Goal: Transaction & Acquisition: Obtain resource

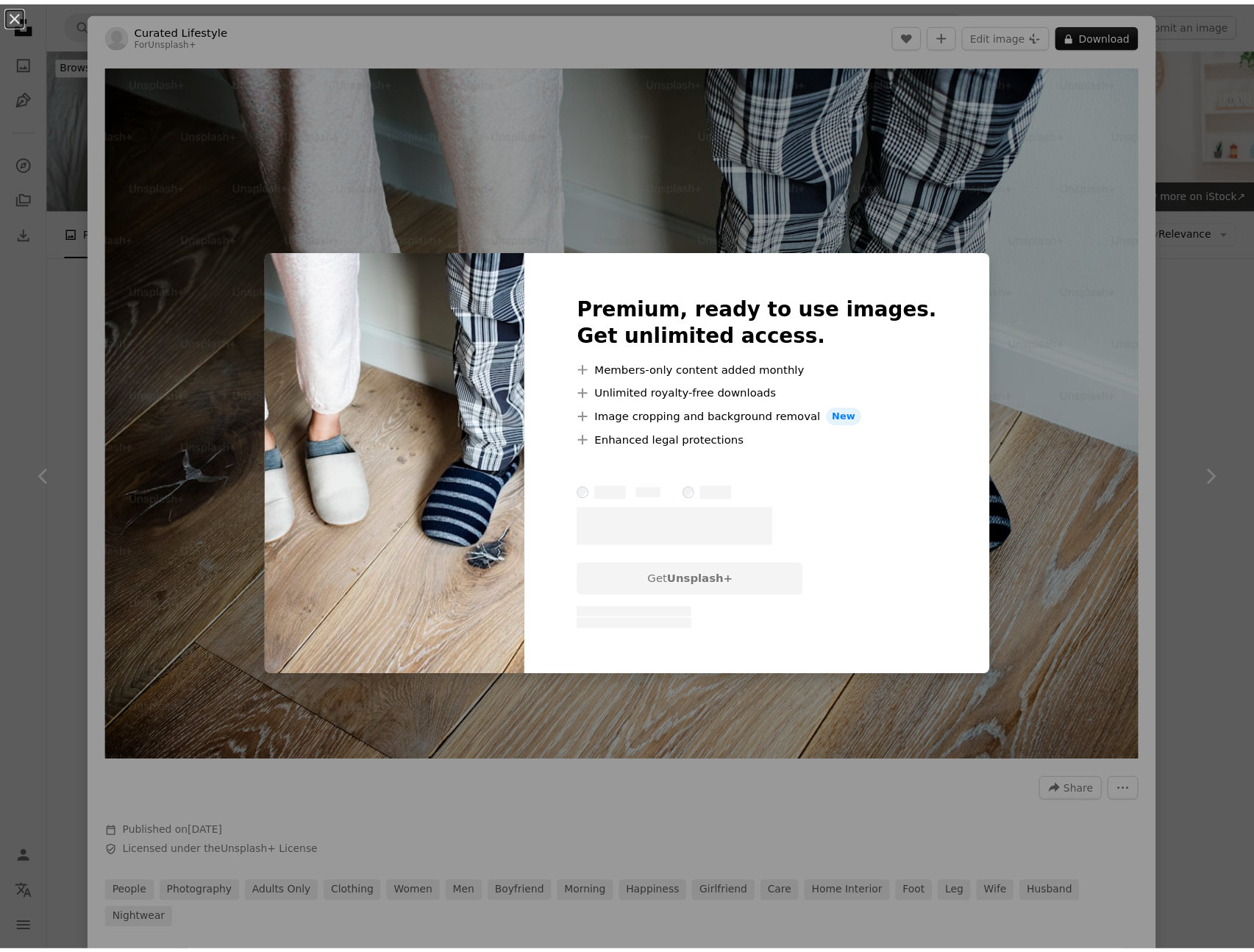
scroll to position [1299, 0]
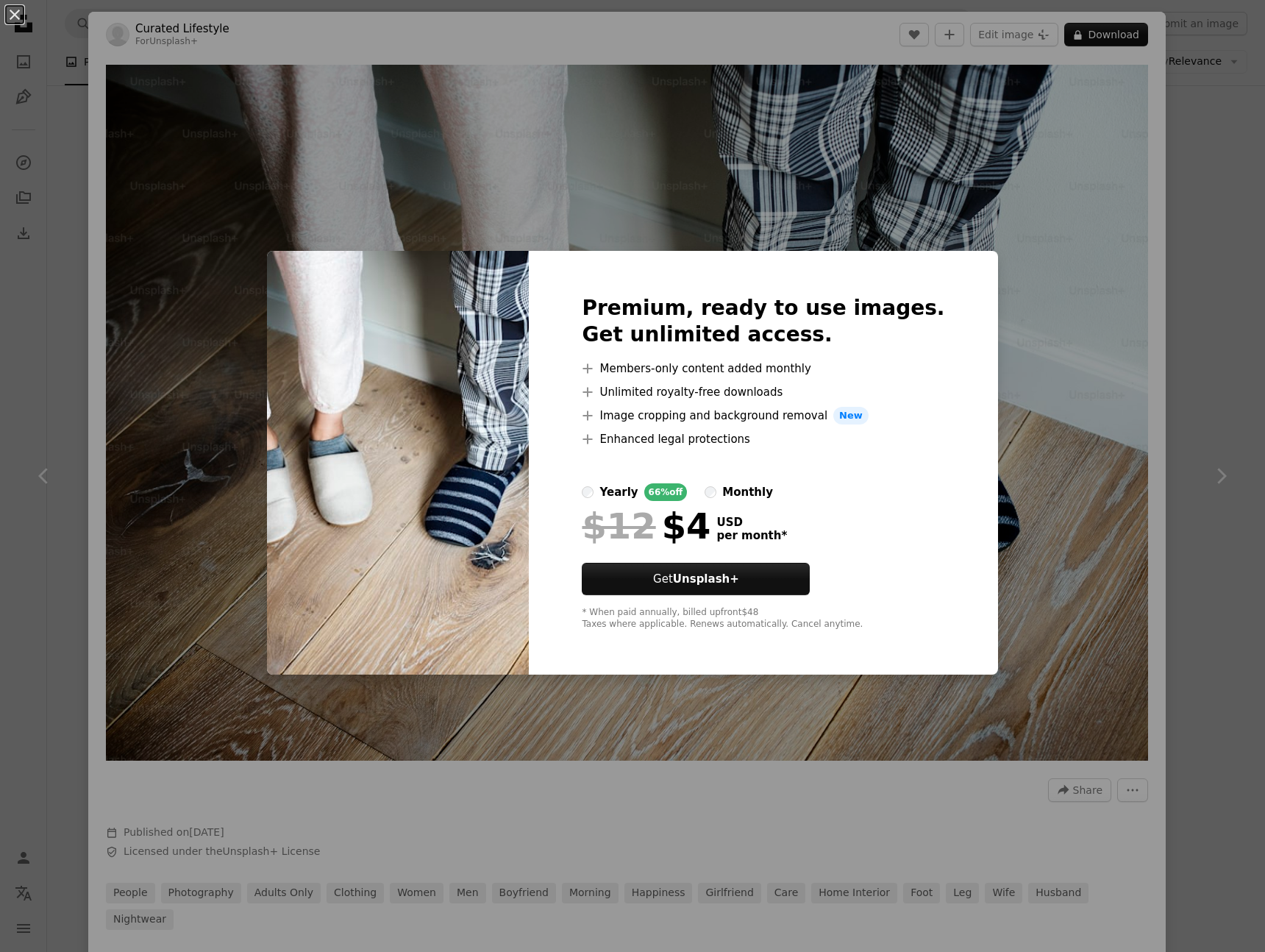
click at [1091, 222] on div "An X shape Premium, ready to use images. Get unlimited access. A plus sign Memb…" at bounding box center [632, 476] width 1265 height 952
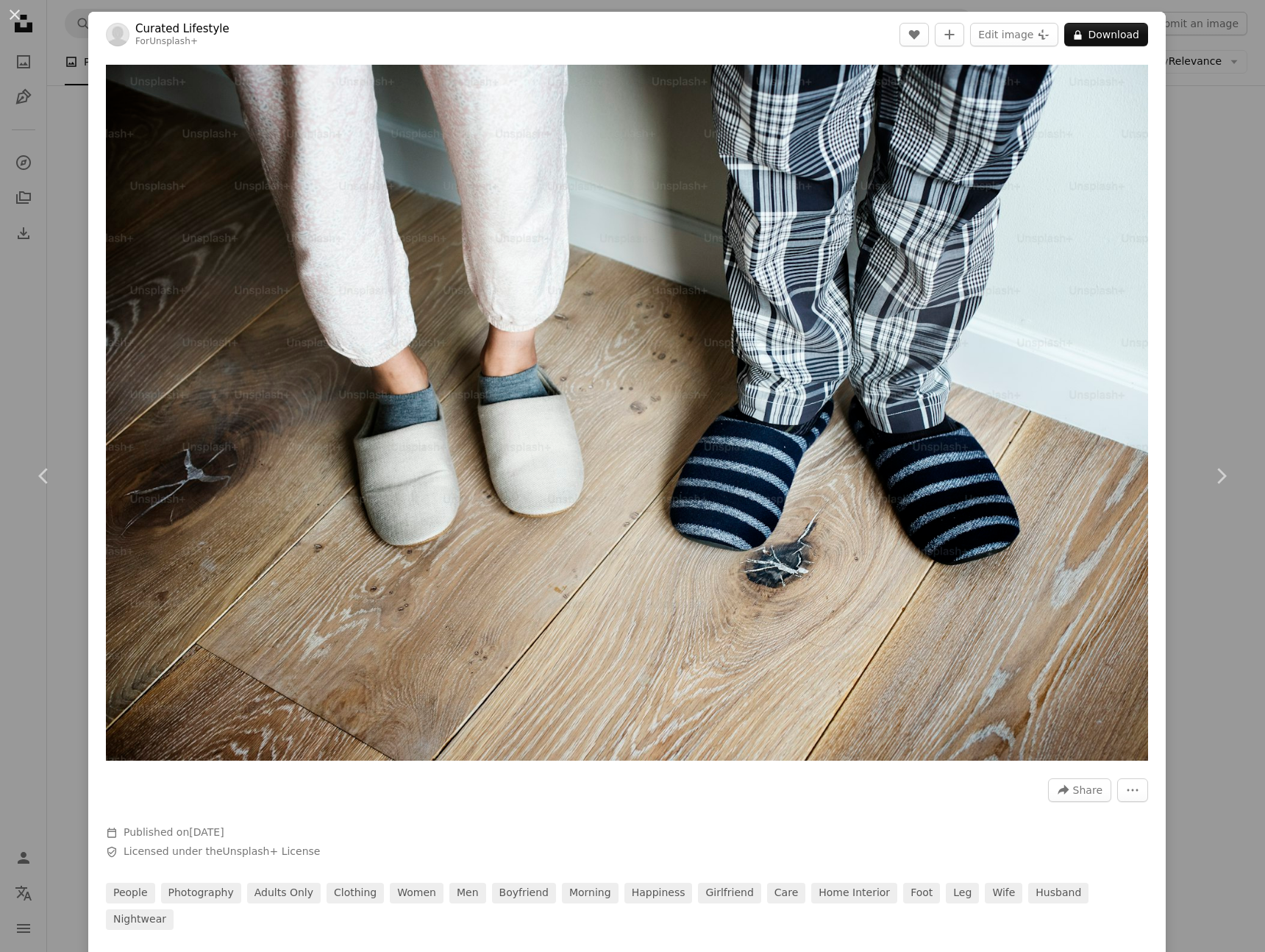
click at [1192, 155] on div "An X shape Chevron left Chevron right Curated Lifestyle For Unsplash+ A heart A…" at bounding box center [632, 476] width 1265 height 952
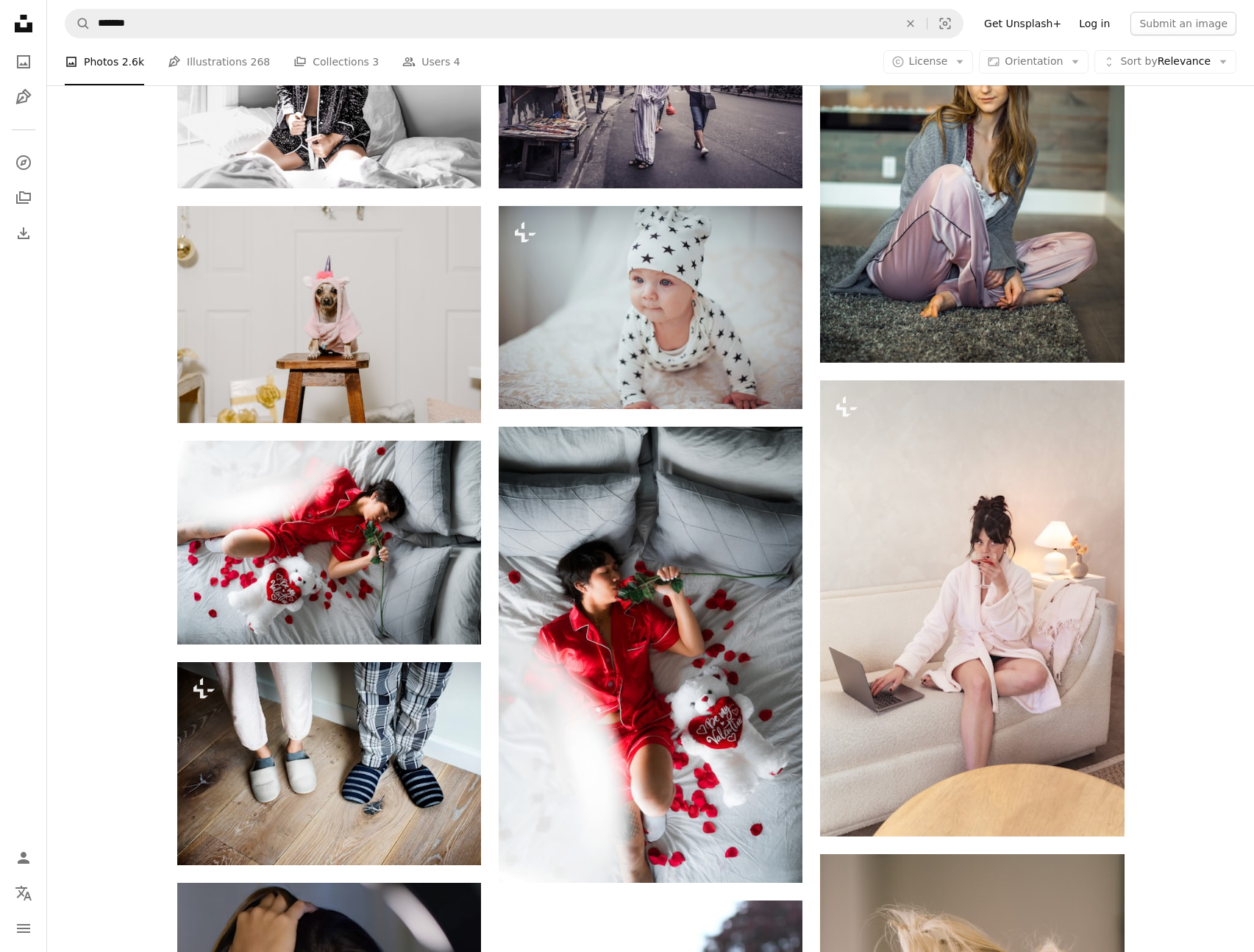
click at [1111, 22] on link "Log in" at bounding box center [1095, 23] width 48 height 23
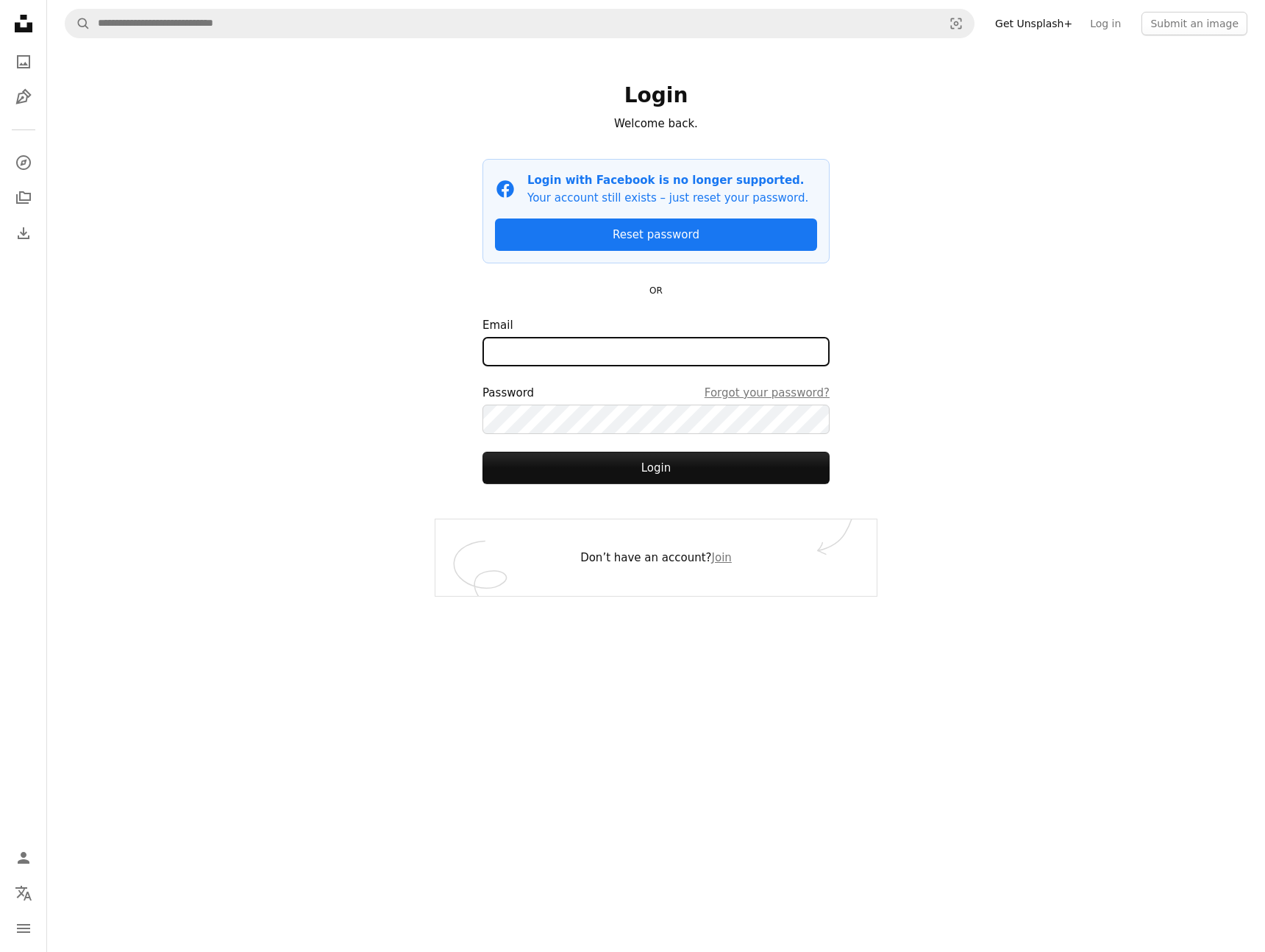
click at [628, 352] on input "Email" at bounding box center [656, 352] width 348 height 29
type input "**********"
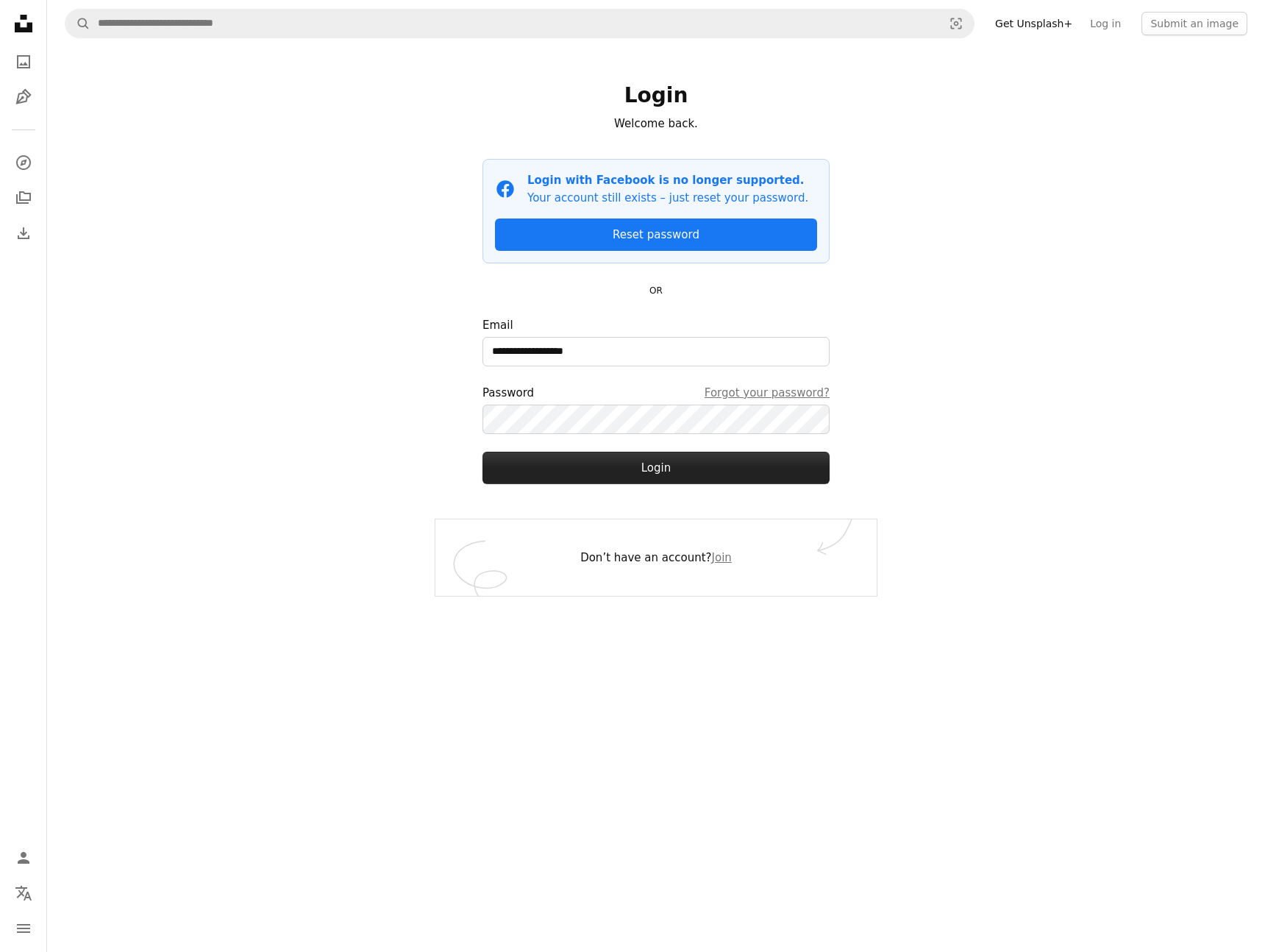
click at [637, 477] on button "Login" at bounding box center [656, 467] width 348 height 32
